Goal: Navigation & Orientation: Find specific page/section

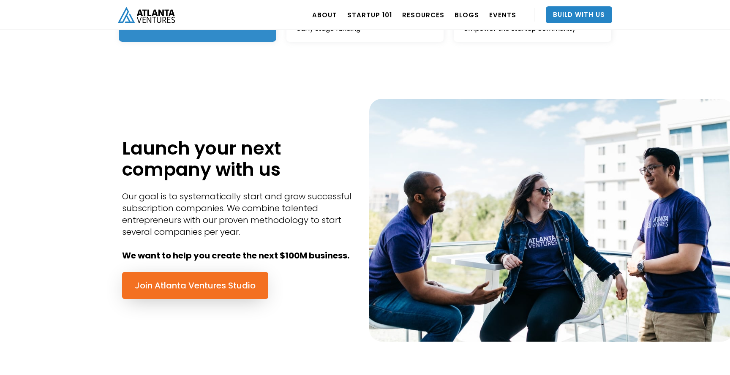
scroll to position [298, 0]
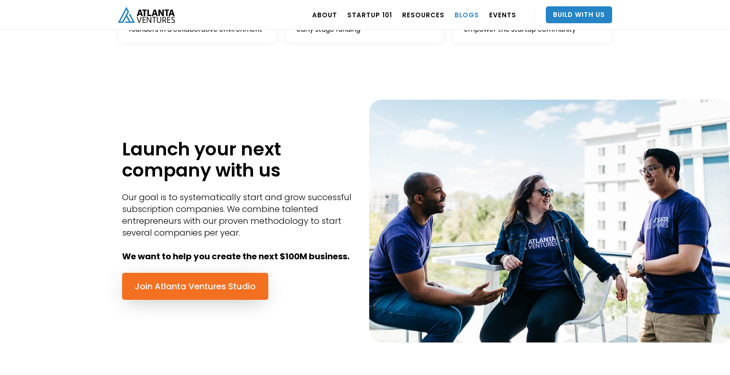
click at [465, 16] on link "BLOGS" at bounding box center [467, 15] width 25 height 24
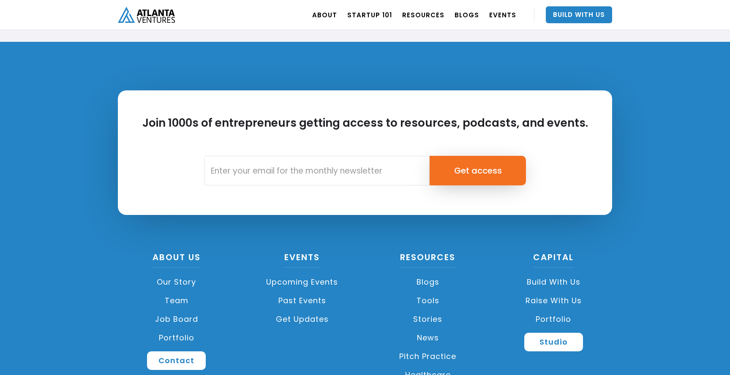
scroll to position [1949, 0]
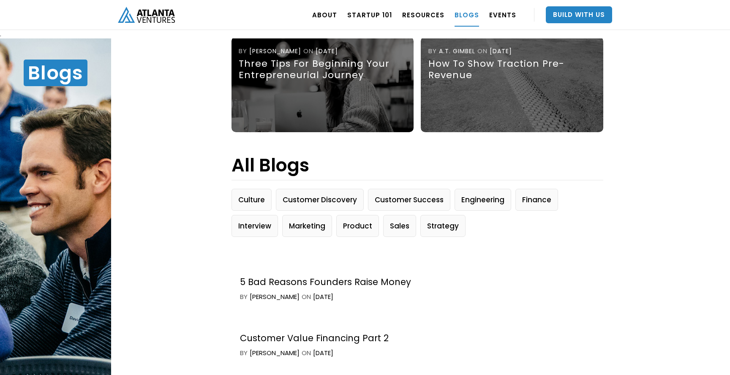
scroll to position [514, 0]
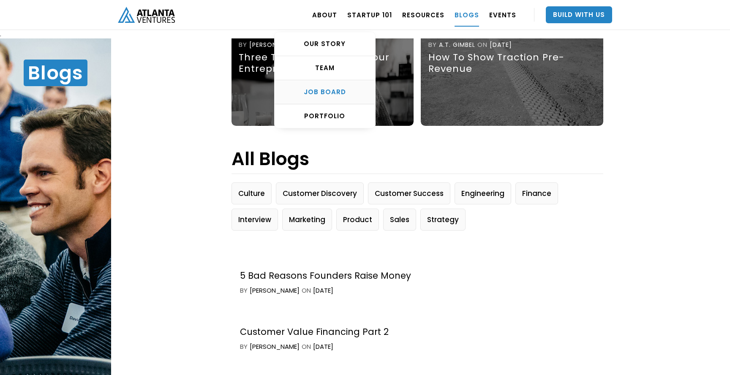
click at [334, 95] on div "Job Board" at bounding box center [325, 92] width 101 height 8
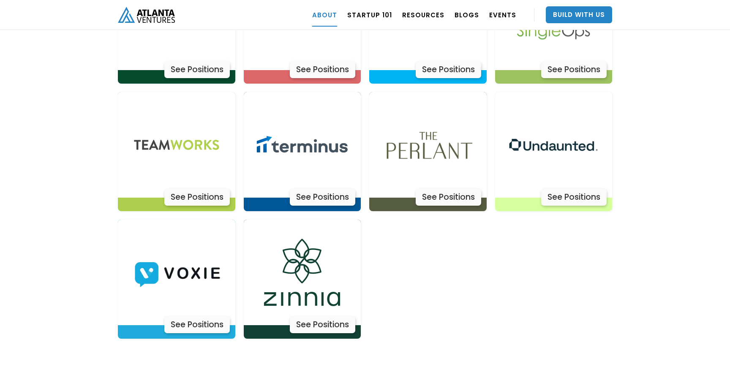
scroll to position [2736, 0]
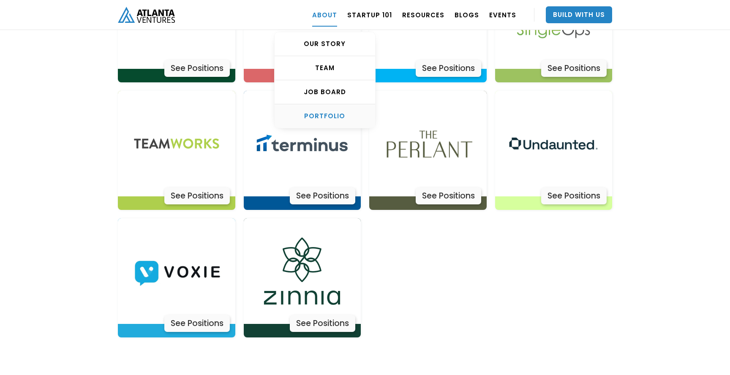
click at [333, 110] on link "PORTFOLIO" at bounding box center [325, 116] width 101 height 24
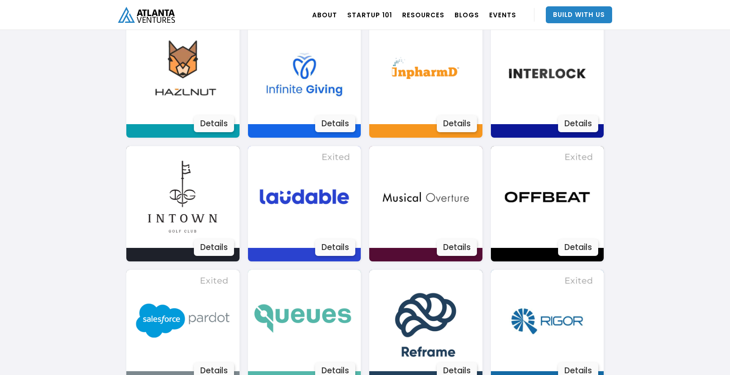
scroll to position [1109, 0]
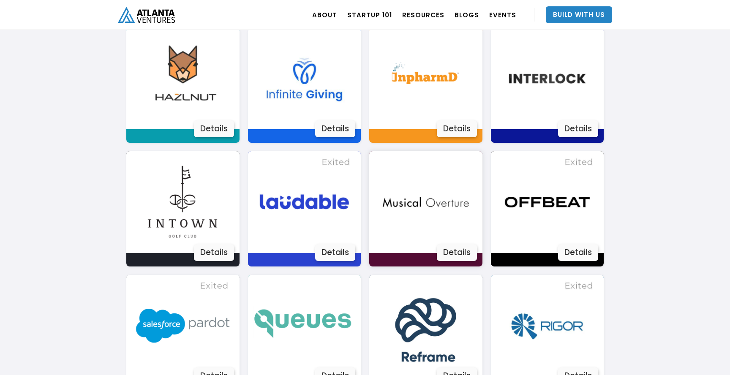
click at [465, 253] on div "Details" at bounding box center [457, 252] width 40 height 17
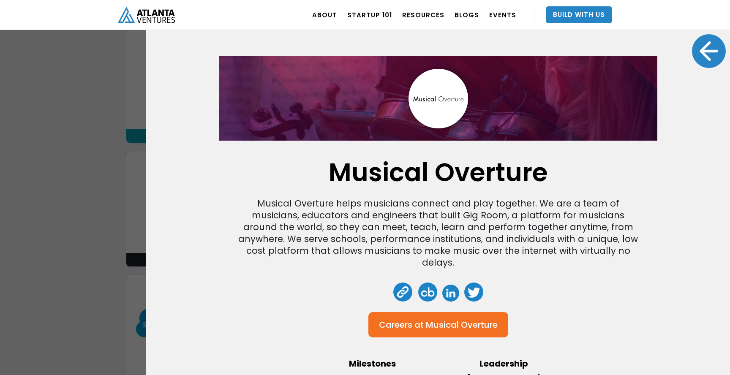
scroll to position [22, 0]
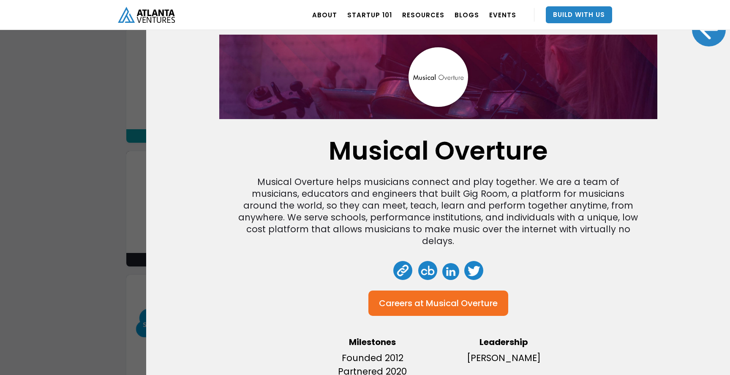
click at [703, 40] on div at bounding box center [709, 30] width 34 height 34
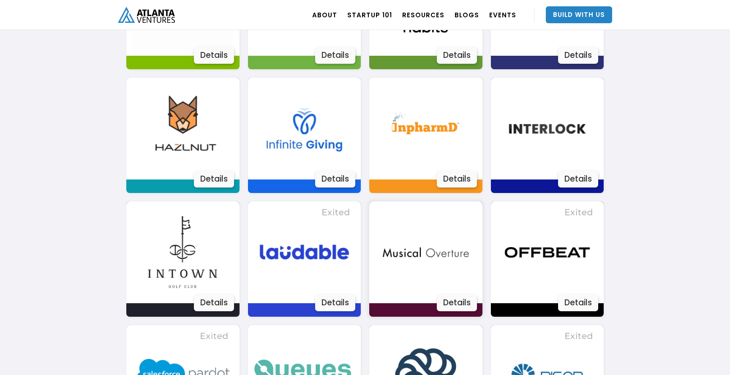
scroll to position [1047, 0]
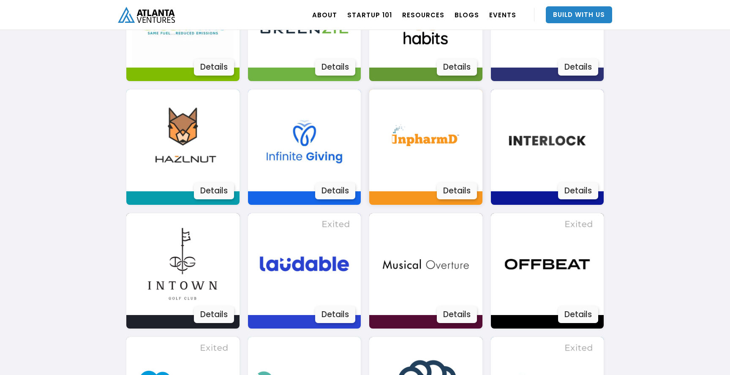
click at [455, 198] on div "Details" at bounding box center [457, 191] width 40 height 17
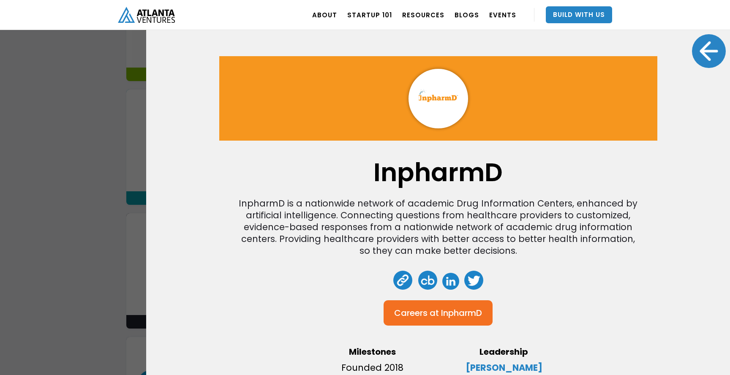
scroll to position [22, 0]
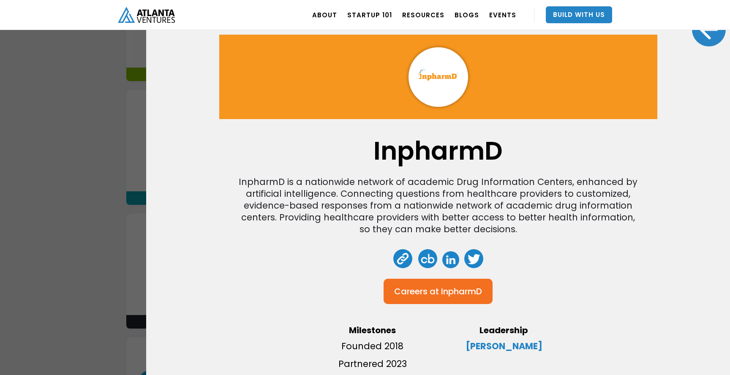
click at [701, 33] on div at bounding box center [709, 30] width 34 height 34
